Goal: Task Accomplishment & Management: Manage account settings

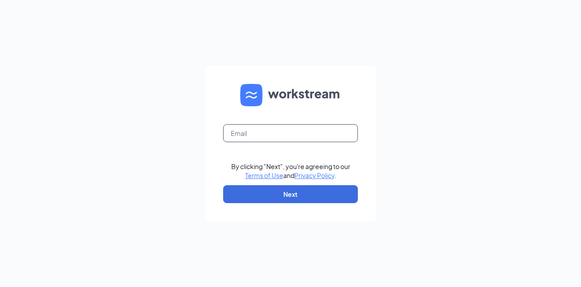
click at [280, 136] on input "text" at bounding box center [290, 133] width 135 height 18
click at [264, 176] on link "Terms of Use" at bounding box center [264, 176] width 38 height 8
click at [272, 143] on div "Email field is required" at bounding box center [290, 138] width 135 height 29
click at [284, 132] on input "text" at bounding box center [290, 133] width 135 height 18
type input "[PERSON_NAME][EMAIL_ADDRESS][DOMAIN_NAME]"
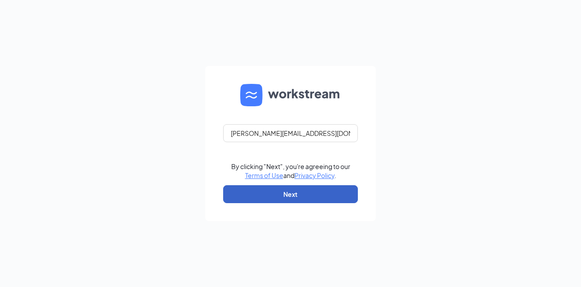
click at [282, 194] on button "Next" at bounding box center [290, 194] width 135 height 18
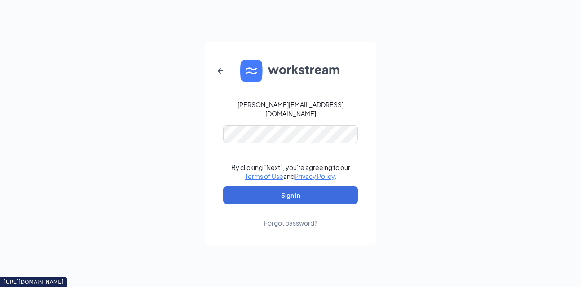
click at [284, 219] on div "Forgot password?" at bounding box center [290, 223] width 53 height 9
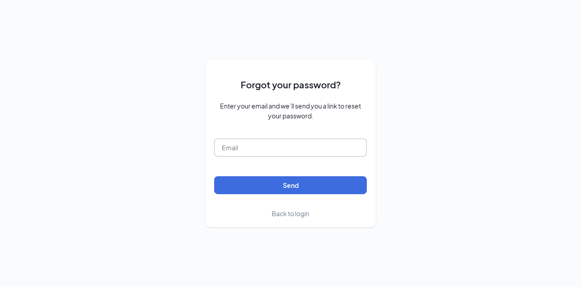
click at [274, 151] on input "text" at bounding box center [290, 148] width 153 height 18
type input "arvinth.s@navattech.com"
click at [214, 176] on button "Send" at bounding box center [290, 185] width 153 height 18
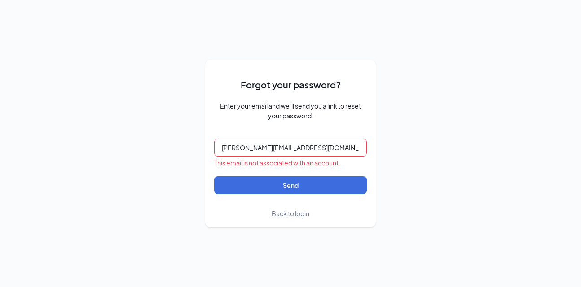
drag, startPoint x: 319, startPoint y: 145, endPoint x: 198, endPoint y: 147, distance: 121.2
click at [198, 147] on div "Forgot your password? Enter your email and we’ll send you a link to reset your …" at bounding box center [290, 143] width 581 height 287
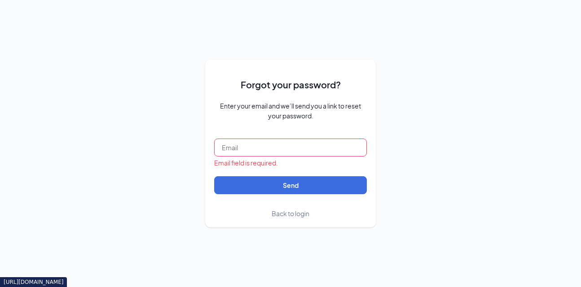
click at [302, 213] on span "Back to login" at bounding box center [291, 214] width 38 height 8
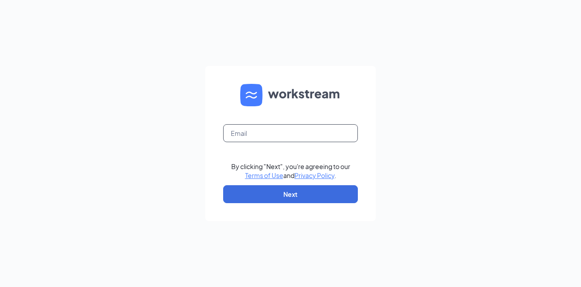
click at [257, 140] on input "text" at bounding box center [290, 133] width 135 height 18
type input "arvinth.s@navattech.com"
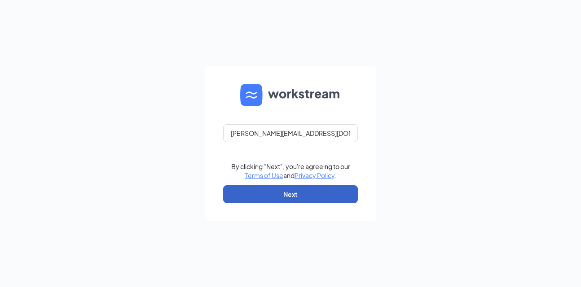
click at [272, 187] on button "Next" at bounding box center [290, 194] width 135 height 18
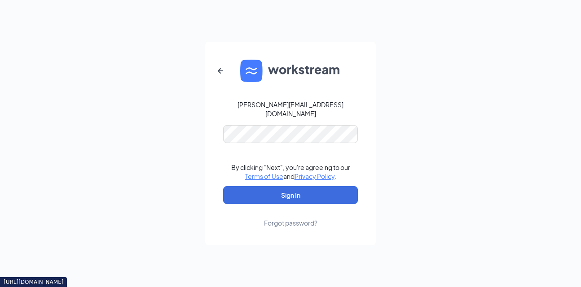
click at [290, 220] on div "Forgot password?" at bounding box center [290, 223] width 53 height 9
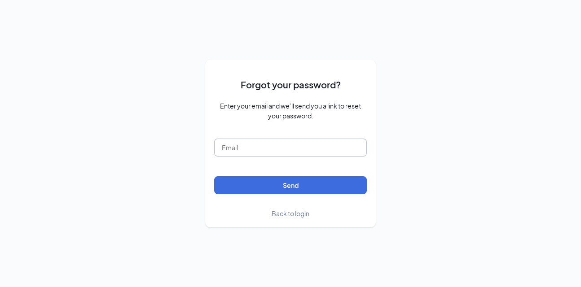
click at [269, 150] on input "text" at bounding box center [290, 148] width 153 height 18
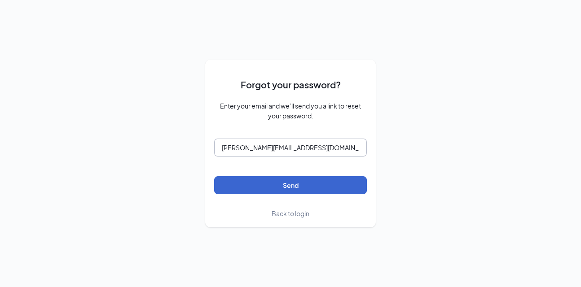
click at [214, 176] on button "Send" at bounding box center [290, 185] width 153 height 18
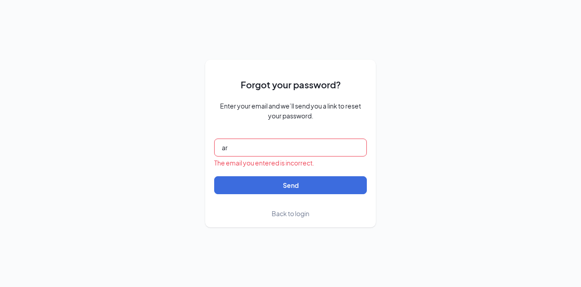
type input "a"
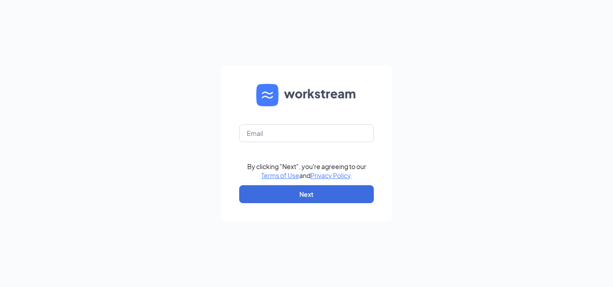
click at [272, 96] on img at bounding box center [306, 95] width 101 height 22
